Goal: Task Accomplishment & Management: Manage account settings

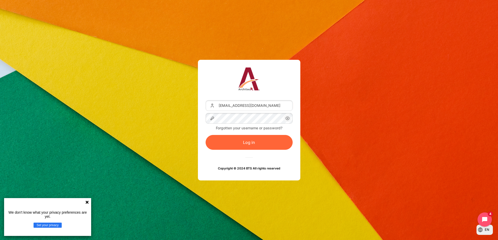
click at [267, 145] on button "Log in" at bounding box center [249, 142] width 87 height 15
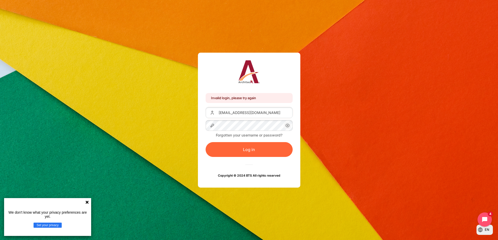
click at [270, 146] on button "Log in" at bounding box center [249, 149] width 87 height 15
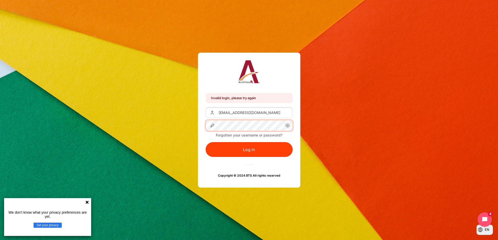
click at [206, 142] on button "Log in" at bounding box center [249, 149] width 87 height 15
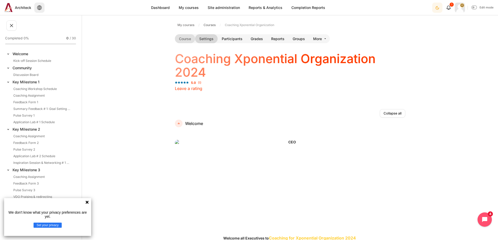
click at [207, 37] on link "Settings" at bounding box center [206, 38] width 23 height 9
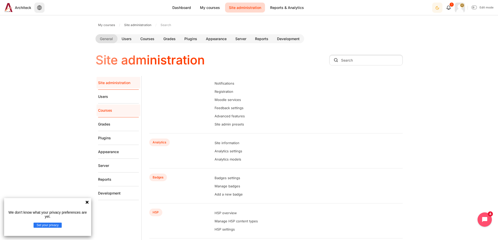
click at [120, 109] on link "Courses" at bounding box center [118, 111] width 41 height 14
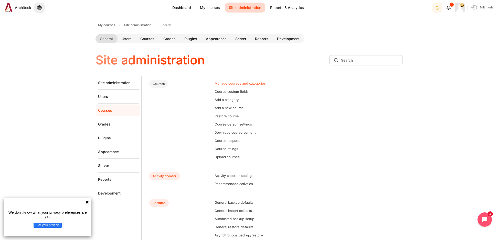
click at [231, 84] on link "Manage courses and categories" at bounding box center [240, 83] width 51 height 4
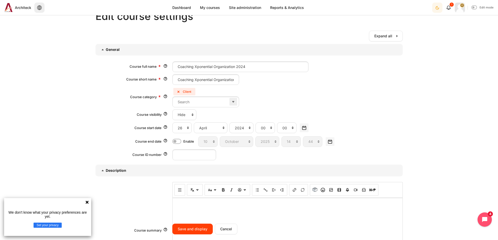
scroll to position [77, 0]
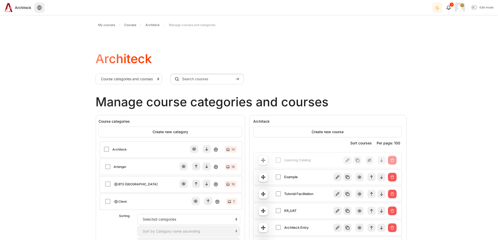
scroll to position [102, 0]
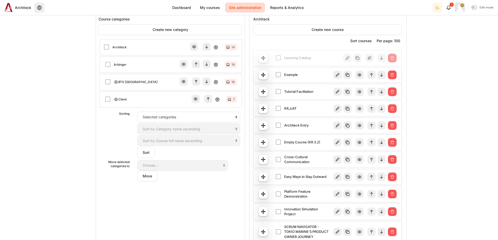
click at [120, 100] on link "Client" at bounding box center [122, 99] width 8 height 5
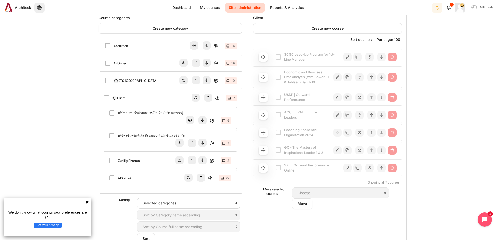
scroll to position [102, 0]
click at [304, 136] on link "Coaching Xponential Organization 2024" at bounding box center [308, 134] width 49 height 10
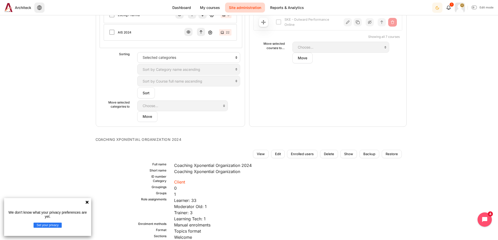
scroll to position [358, 0]
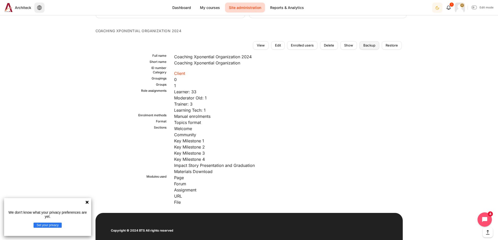
click at [365, 43] on span "Backup" at bounding box center [369, 45] width 12 height 5
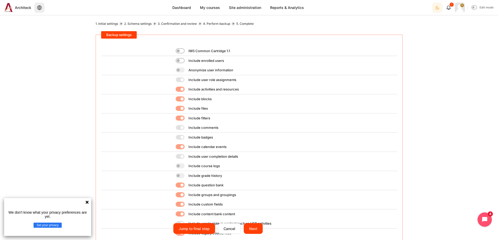
scroll to position [77, 0]
click at [254, 227] on input "Next" at bounding box center [253, 229] width 19 height 11
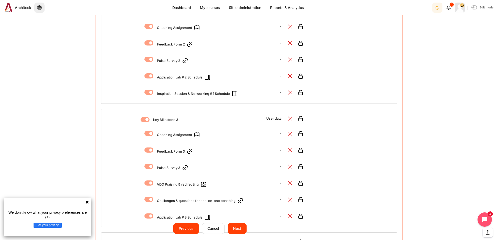
scroll to position [563, 0]
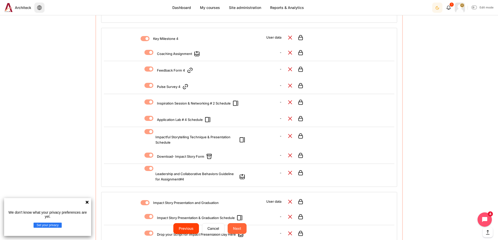
click at [240, 230] on input "Next" at bounding box center [237, 229] width 19 height 11
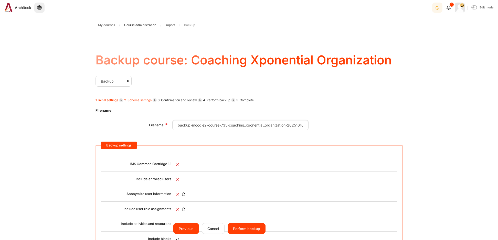
scroll to position [179, 0]
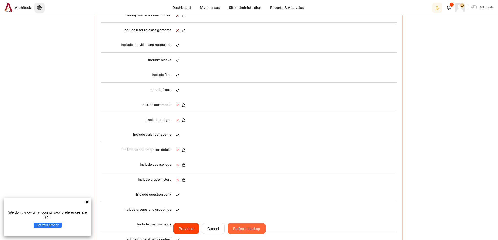
click at [251, 230] on input "Perform backup" at bounding box center [247, 229] width 38 height 11
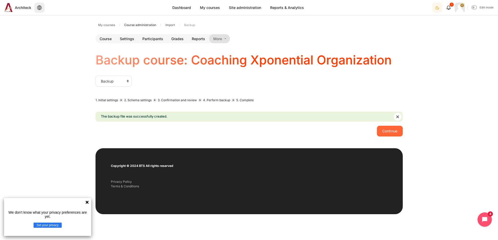
click at [393, 131] on button "Continue" at bounding box center [390, 131] width 26 height 11
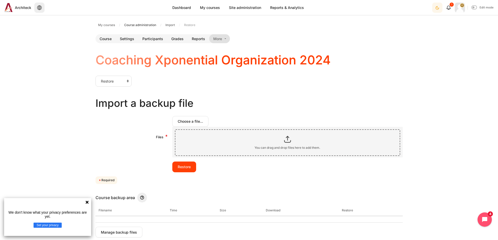
scroll to position [154, 0]
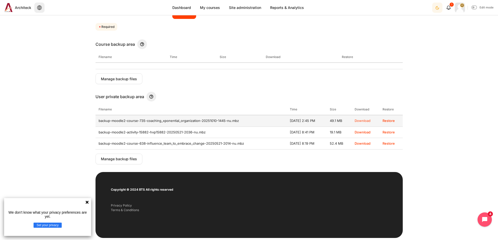
click at [365, 120] on link "Download" at bounding box center [363, 121] width 16 height 4
click at [112, 158] on button "Manage backup files" at bounding box center [119, 159] width 47 height 11
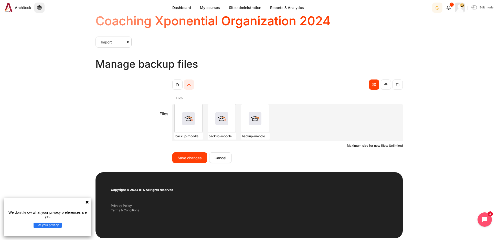
scroll to position [51, 0]
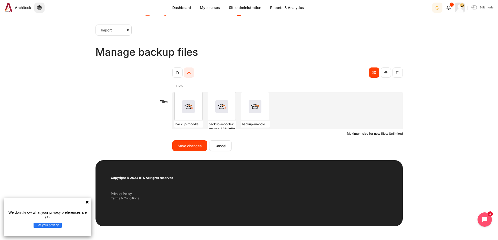
click at [221, 111] on div "Content" at bounding box center [221, 106] width 27 height 28
type input "backup-moodle2-course-638-influence_team_to_embrace_change-20250521-2014-nu.mbz"
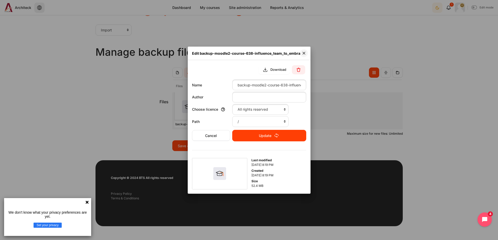
click at [95, 97] on div at bounding box center [249, 120] width 498 height 240
